Goal: Find specific page/section: Find specific page/section

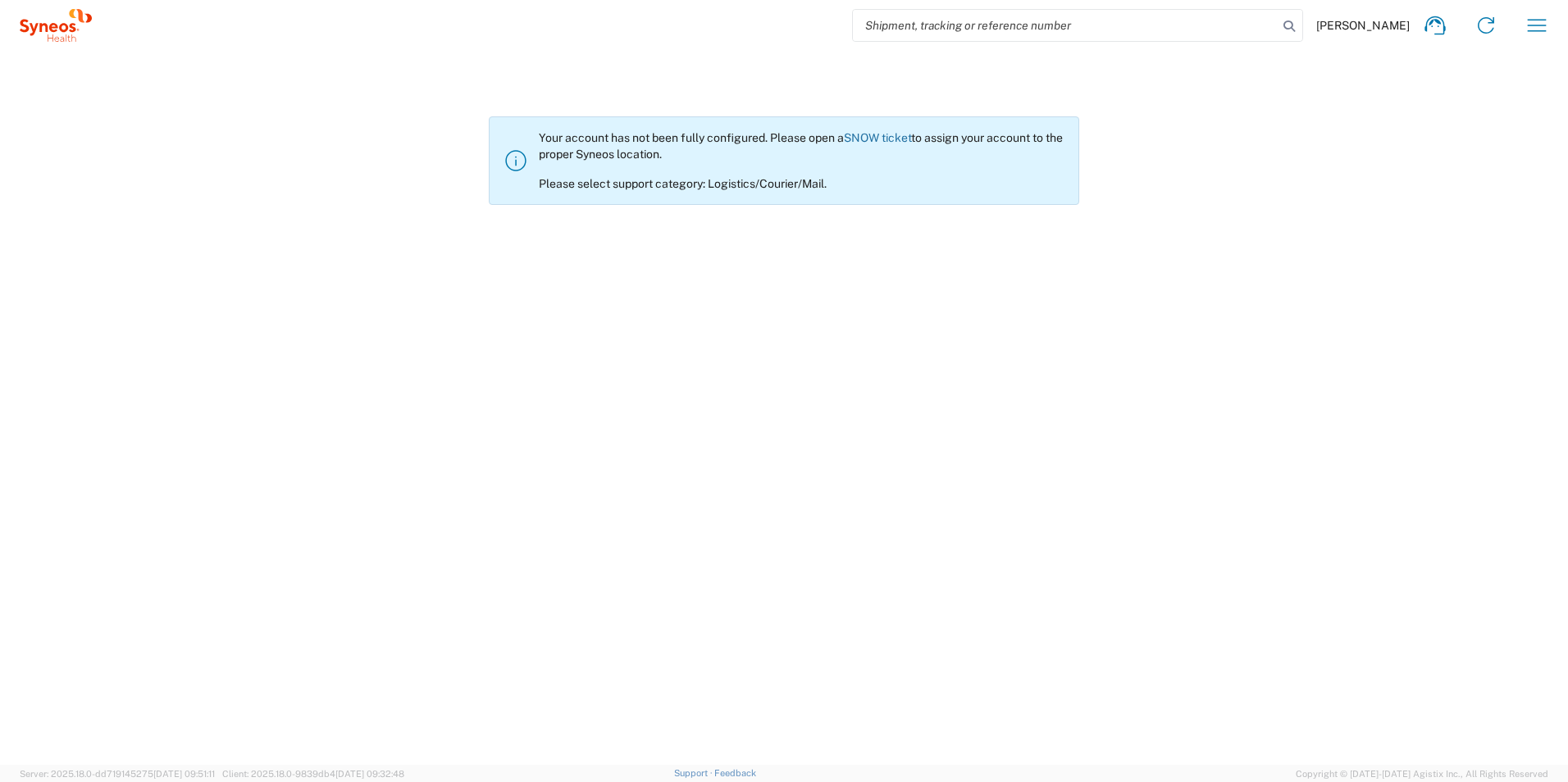
click at [894, 139] on link "SNOW ticket" at bounding box center [878, 138] width 67 height 13
click at [664, 255] on agx-not-allowed "Your account has not been fully configured. Please open a SNOW ticket to assign…" at bounding box center [784, 408] width 1568 height 714
click at [707, 132] on div "Your account has not been fully configured. Please open a SNOW ticket to assign…" at bounding box center [801, 160] width 527 height 60
click at [443, 506] on agx-not-allowed "Your account has not been fully configured. Please open a SNOW ticket to assign…" at bounding box center [784, 408] width 1568 height 714
click at [468, 442] on agx-not-allowed "Your account has not been fully configured. Please open a SNOW ticket to assign…" at bounding box center [784, 408] width 1568 height 714
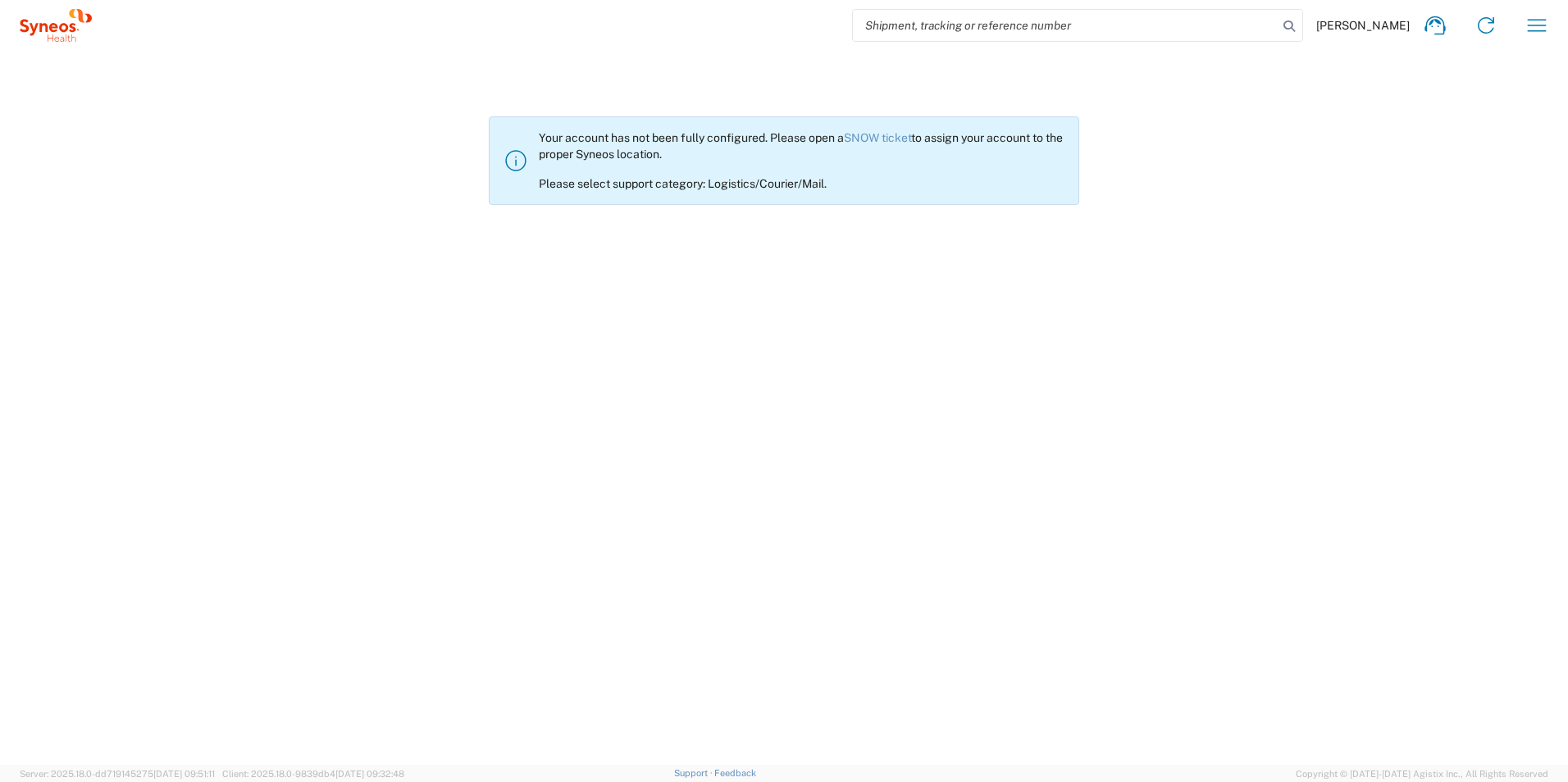
click at [816, 434] on agx-not-allowed "Your account has not been fully configured. Please open a SNOW ticket to assign…" at bounding box center [784, 408] width 1568 height 714
drag, startPoint x: 541, startPoint y: 138, endPoint x: 766, endPoint y: 141, distance: 225.0
click at [766, 141] on div "Your account has not been fully configured. Please open a SNOW ticket to assign…" at bounding box center [801, 160] width 527 height 60
copy div "Your account has not been fully configured"
